Goal: Task Accomplishment & Management: Use online tool/utility

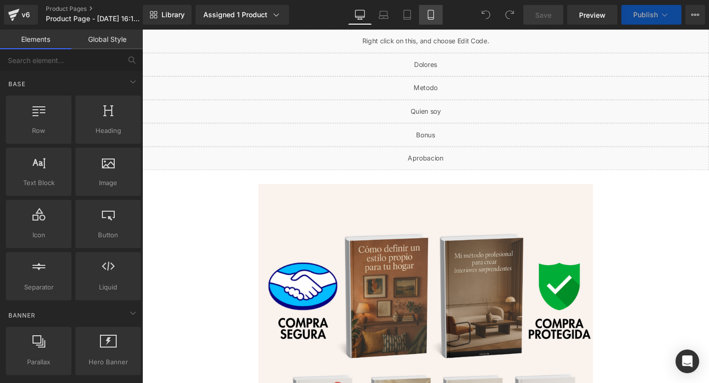
click at [429, 23] on link "Mobile" at bounding box center [431, 15] width 24 height 20
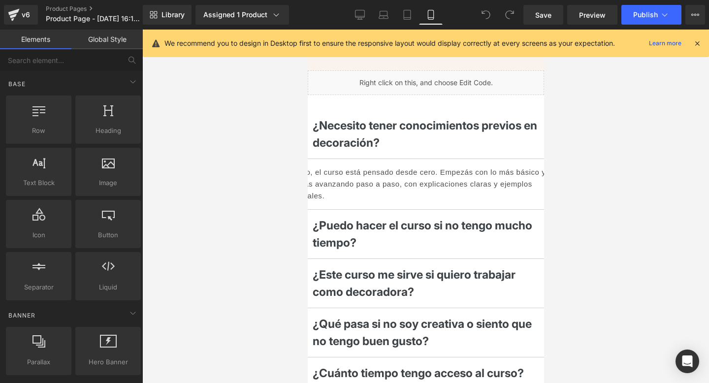
scroll to position [599, 0]
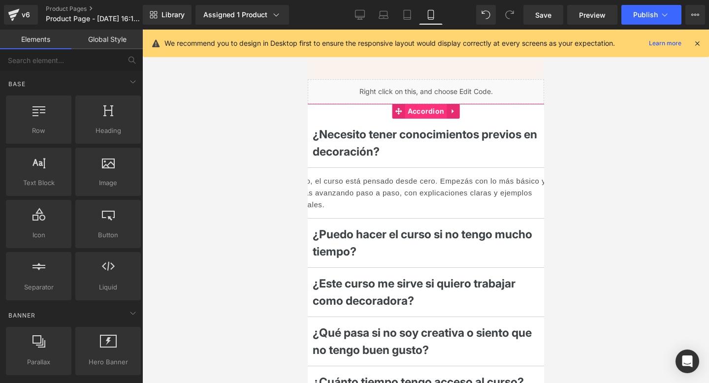
click at [425, 110] on span "Accordion" at bounding box center [426, 111] width 42 height 15
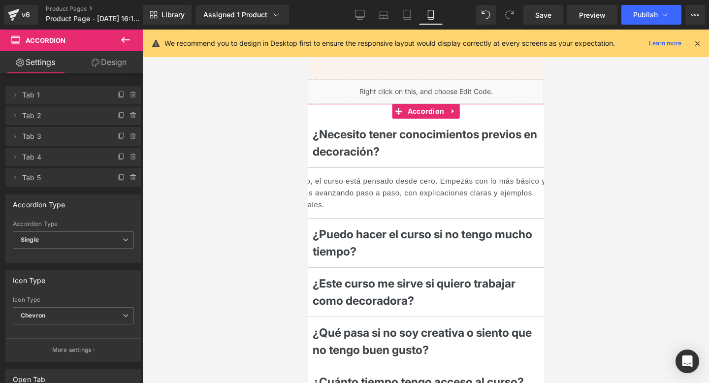
click at [112, 57] on link "Design" at bounding box center [108, 62] width 71 height 22
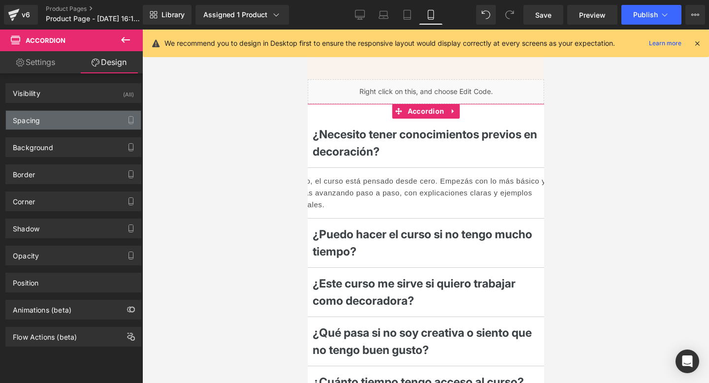
click at [76, 124] on div "Spacing" at bounding box center [73, 120] width 135 height 19
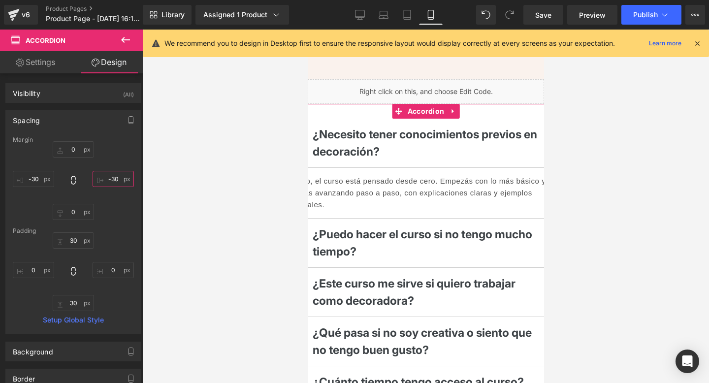
click at [108, 179] on input "-30" at bounding box center [113, 179] width 41 height 16
type input "-"
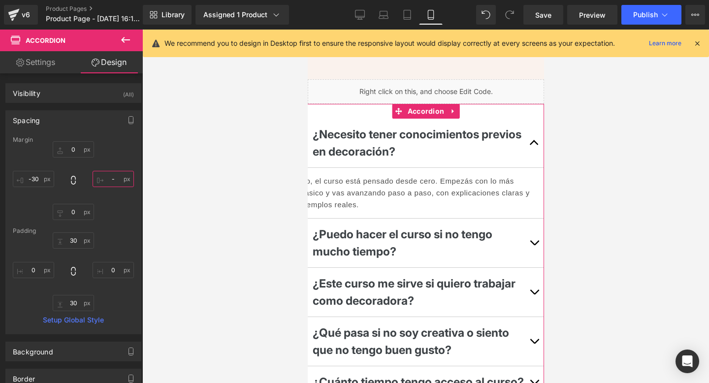
click at [108, 179] on input "-" at bounding box center [113, 179] width 41 height 16
click at [40, 186] on input "-30" at bounding box center [33, 179] width 41 height 16
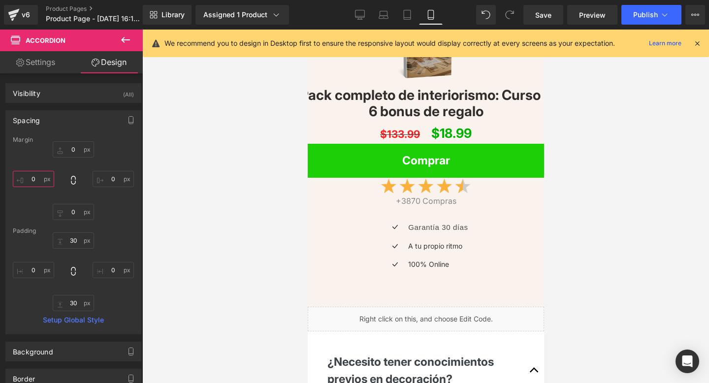
scroll to position [113, 0]
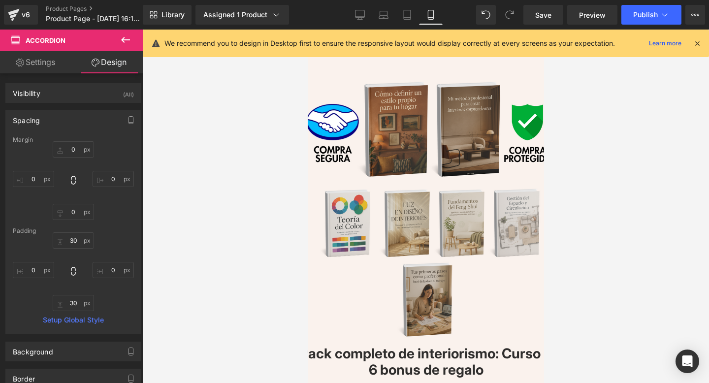
click at [425, 177] on img at bounding box center [425, 194] width 254 height 301
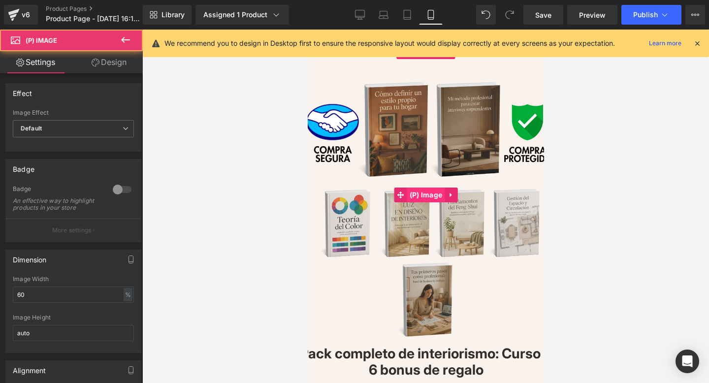
click at [422, 195] on span "(P) Image" at bounding box center [425, 194] width 38 height 15
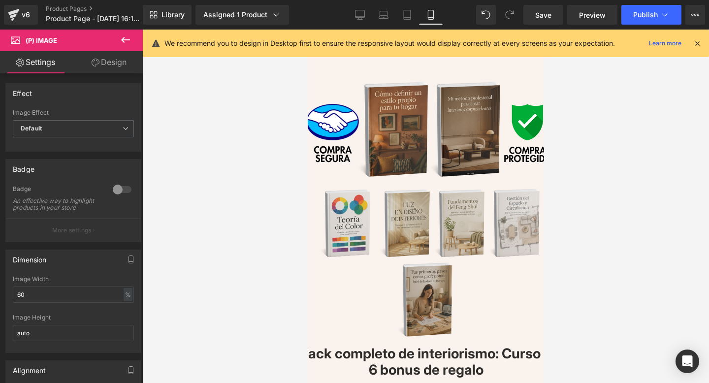
click at [93, 59] on icon at bounding box center [96, 63] width 8 height 8
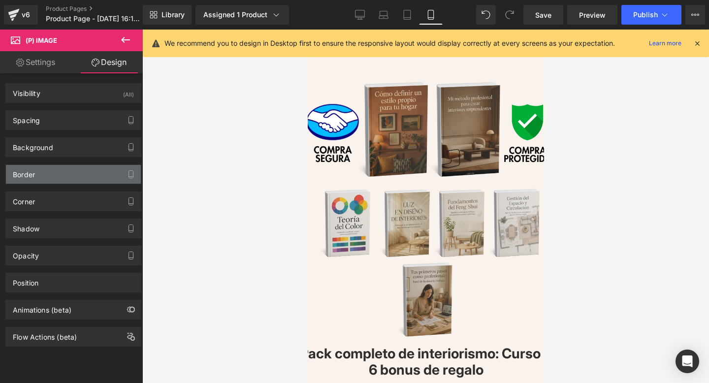
type input "-30"
type input "-170"
type input "0"
type input "-170"
type input "0"
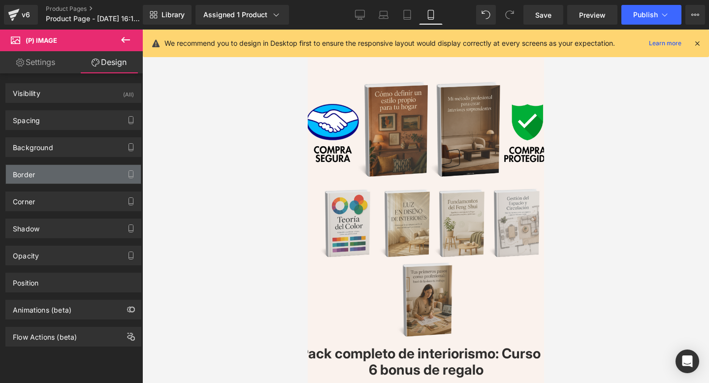
type input "0"
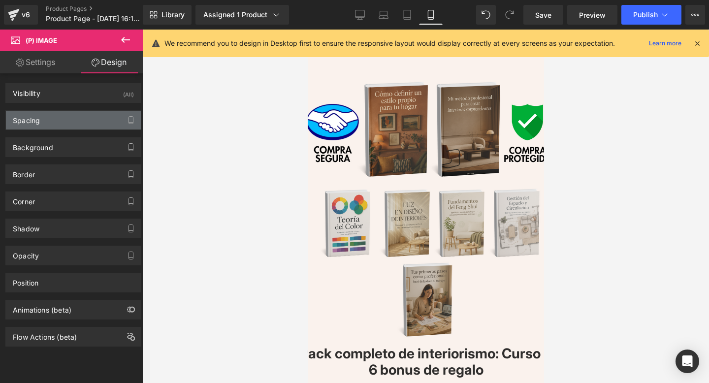
click at [111, 115] on div "Spacing" at bounding box center [73, 120] width 135 height 19
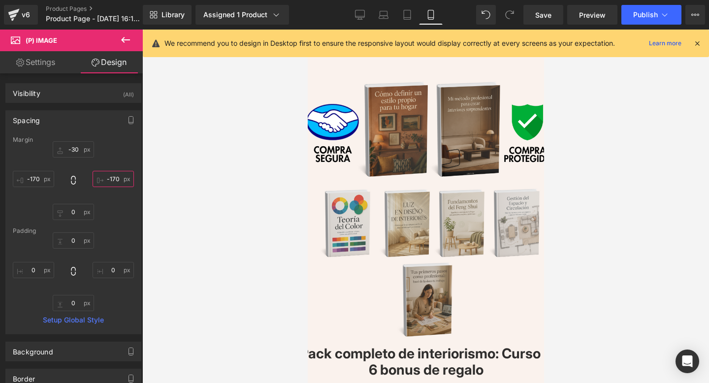
click at [110, 179] on input "-170" at bounding box center [113, 179] width 41 height 16
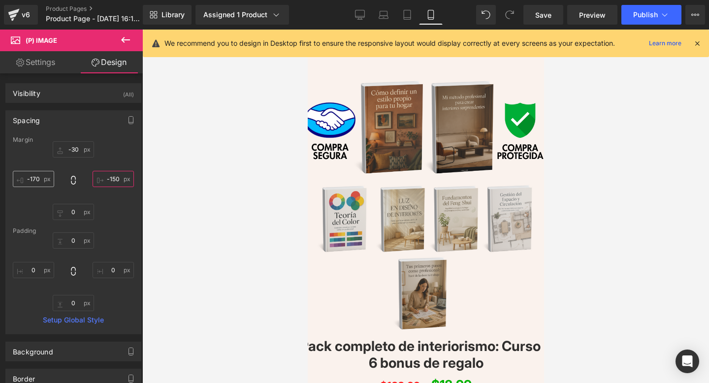
type input "-150"
click at [44, 180] on input "-170" at bounding box center [33, 179] width 41 height 16
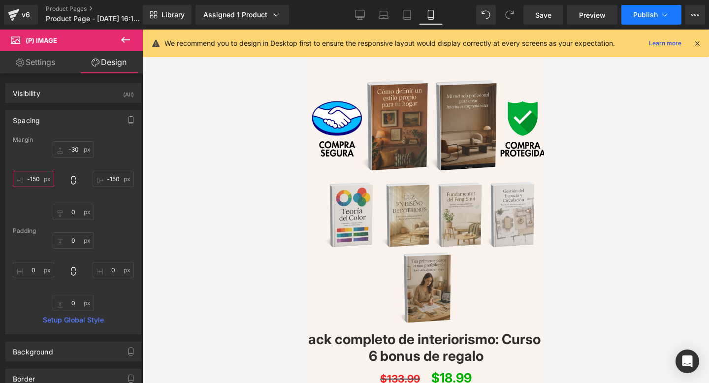
type input "-150"
click at [651, 16] on span "Publish" at bounding box center [645, 15] width 25 height 8
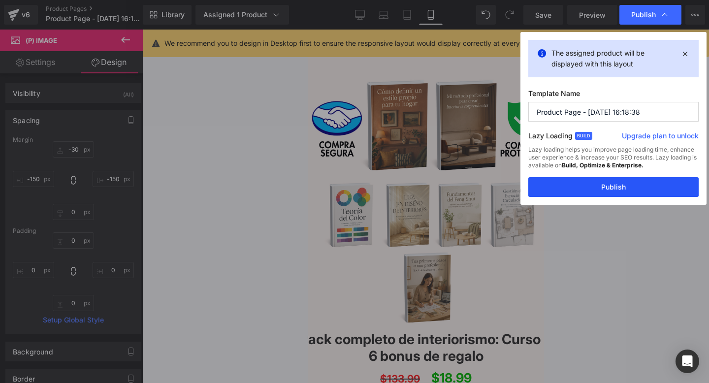
click at [602, 187] on button "Publish" at bounding box center [613, 187] width 170 height 20
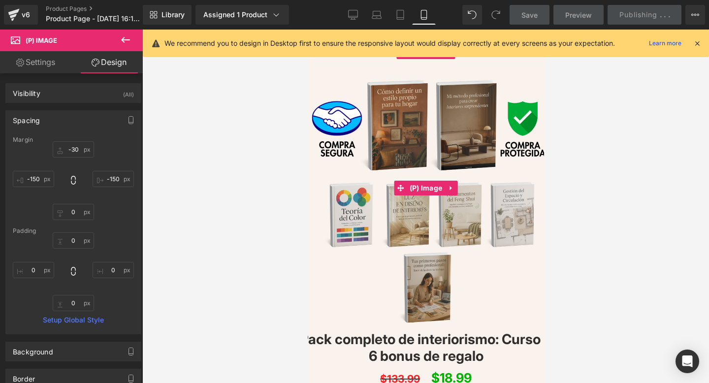
scroll to position [0, 0]
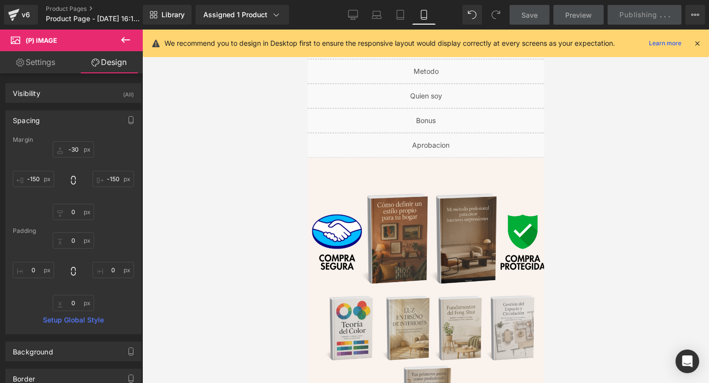
click at [622, 13] on div "Save Preview Publishing . . . Scheduled Upgrade Plan View Live Page View with c…" at bounding box center [607, 15] width 204 height 20
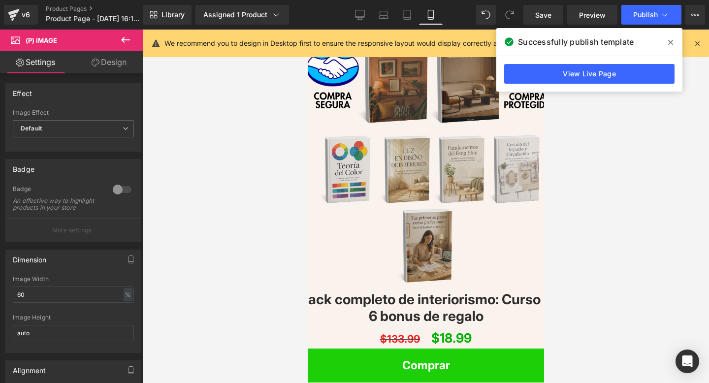
scroll to position [911, 0]
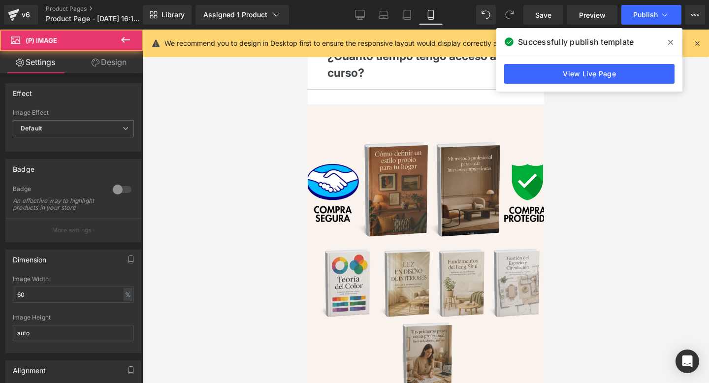
click at [382, 211] on img at bounding box center [425, 254] width 254 height 301
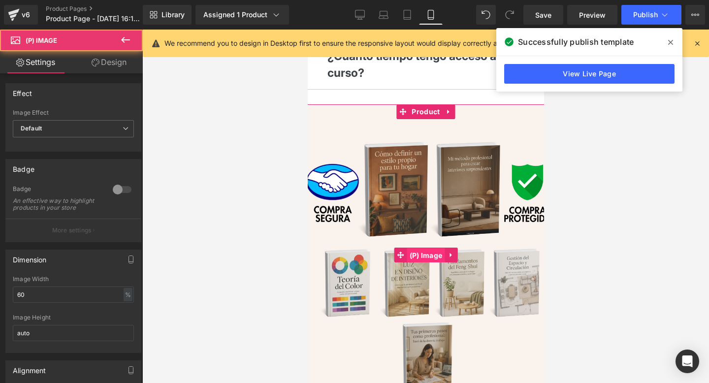
click at [418, 260] on span "(P) Image" at bounding box center [425, 255] width 38 height 15
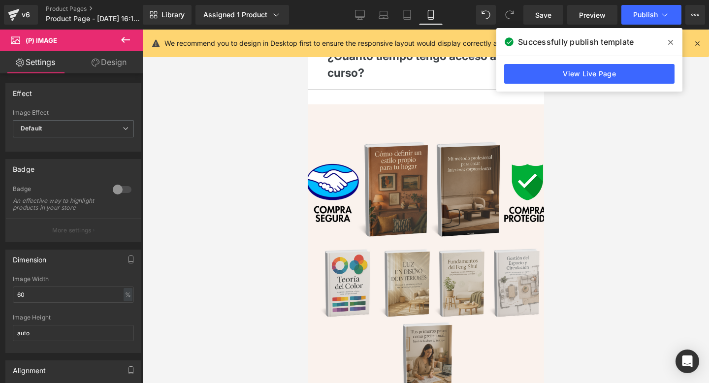
click at [99, 66] on link "Design" at bounding box center [108, 62] width 71 height 22
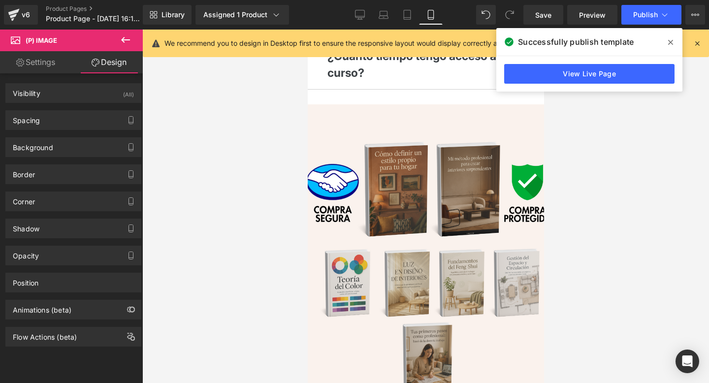
click at [73, 130] on div "Background Color & Image color transparent Color transparent 0 % Image Replace …" at bounding box center [73, 143] width 147 height 27
click at [78, 118] on div "Spacing" at bounding box center [73, 120] width 135 height 19
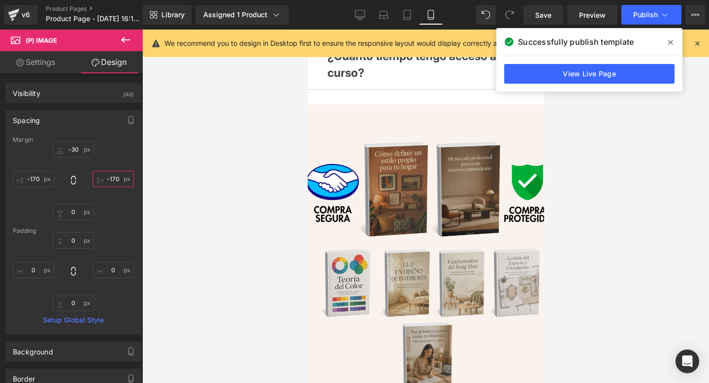
click at [114, 179] on input "-170" at bounding box center [113, 179] width 41 height 16
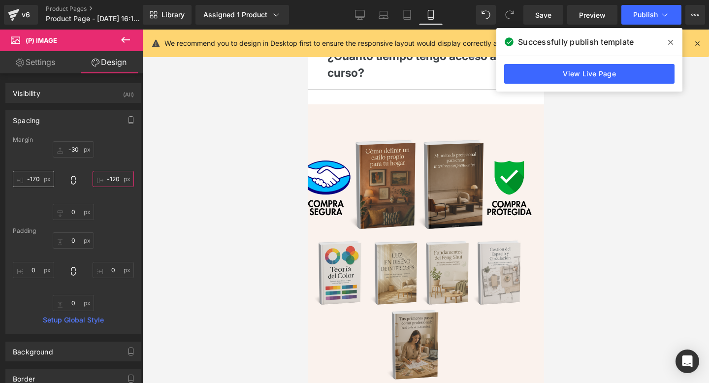
type input "-120"
click at [44, 176] on input "-170" at bounding box center [33, 179] width 41 height 16
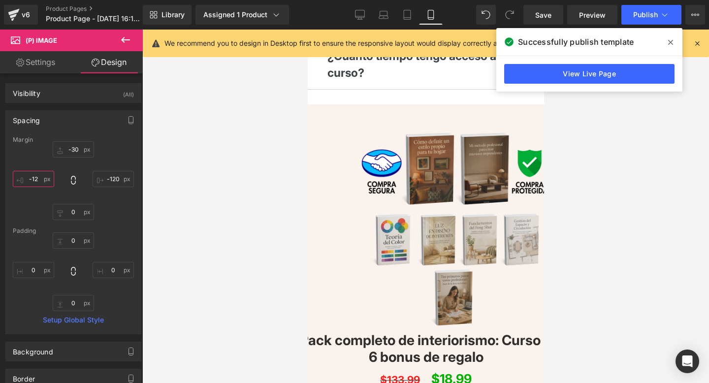
type input "-120"
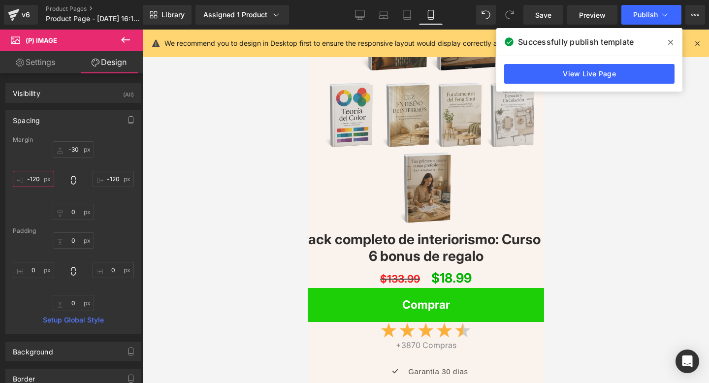
scroll to position [91, 0]
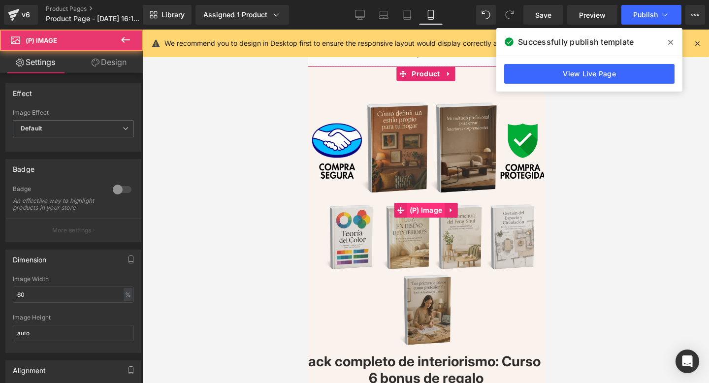
click at [430, 209] on span "(P) Image" at bounding box center [425, 210] width 38 height 15
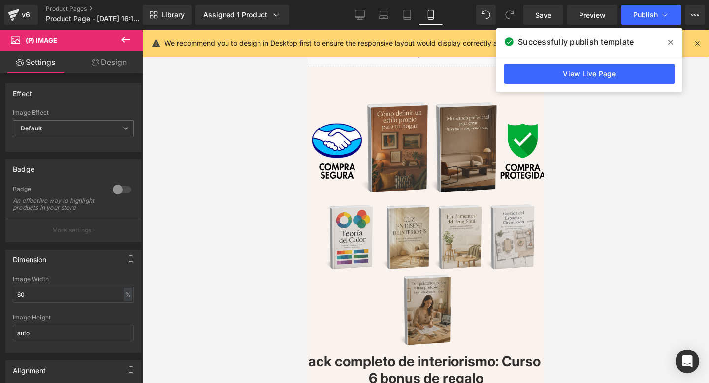
click at [100, 64] on link "Design" at bounding box center [108, 62] width 71 height 22
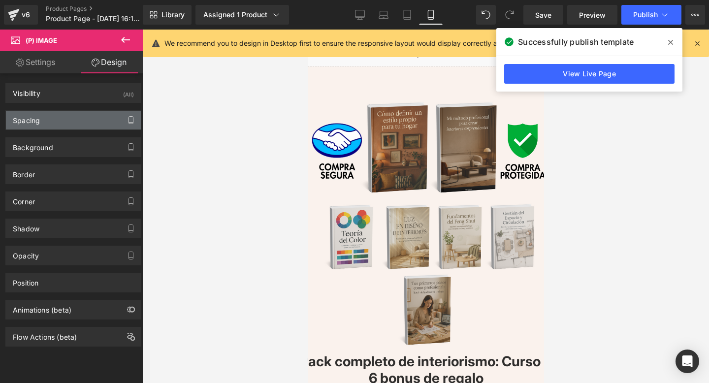
click at [130, 119] on icon "button" at bounding box center [131, 120] width 8 height 8
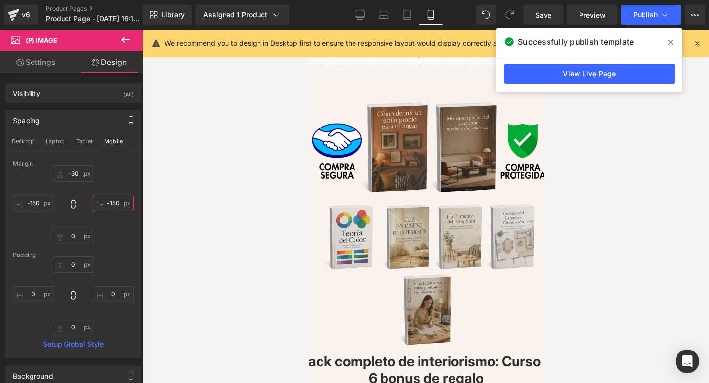
click at [110, 200] on input "-150" at bounding box center [113, 203] width 41 height 16
click at [110, 205] on input "-150" at bounding box center [113, 203] width 41 height 16
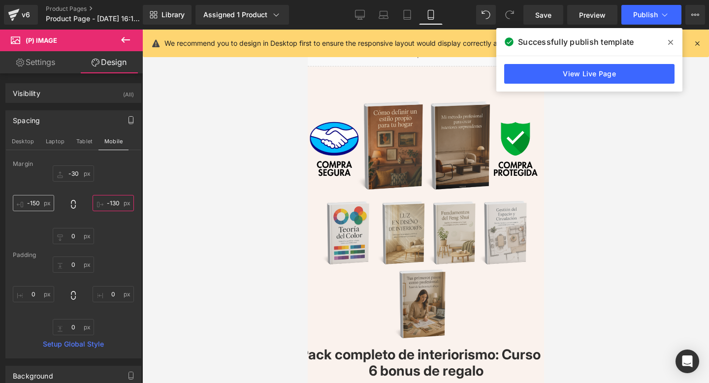
type input "-130"
click at [36, 201] on input "-150" at bounding box center [33, 203] width 41 height 16
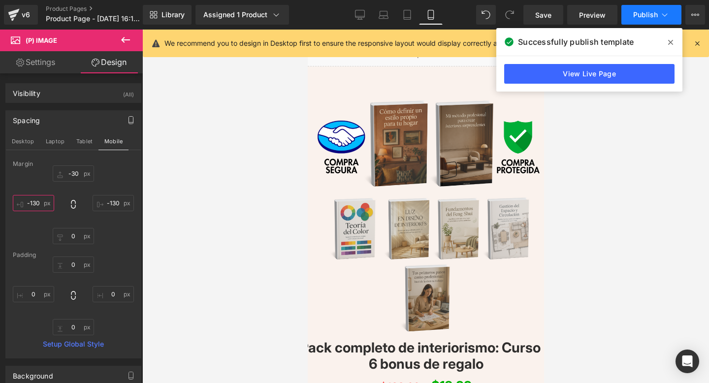
type input "-130"
click at [640, 11] on span "Publish" at bounding box center [645, 15] width 25 height 8
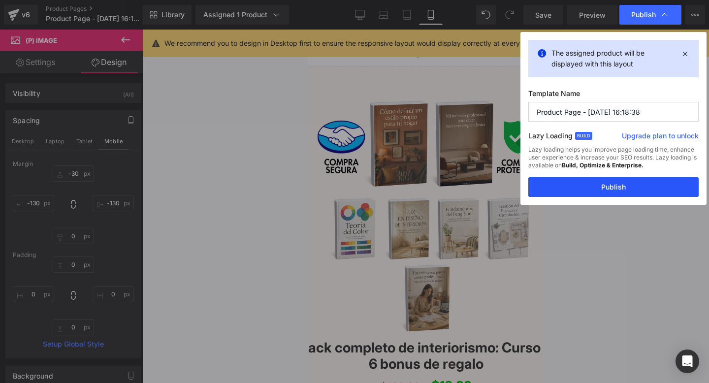
click at [549, 184] on button "Publish" at bounding box center [613, 187] width 170 height 20
